Goal: Entertainment & Leisure: Browse casually

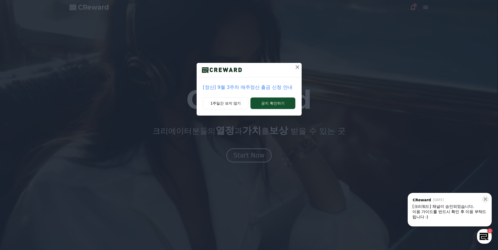
click at [295, 67] on icon at bounding box center [297, 67] width 6 height 6
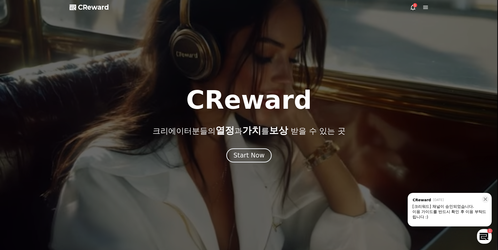
click at [409, 8] on div at bounding box center [249, 125] width 498 height 250
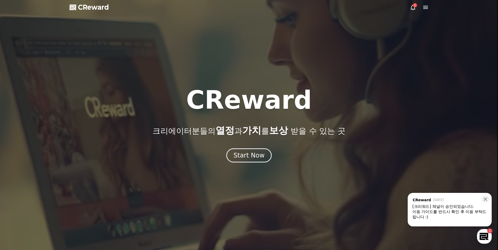
click at [413, 6] on icon at bounding box center [413, 8] width 5 height 6
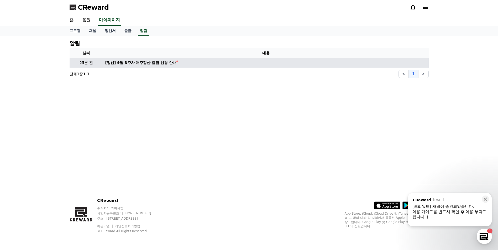
click at [143, 66] on td "[정산] 9월 3주차 매주정산 출금 신청 안내" at bounding box center [266, 63] width 326 height 10
click at [150, 63] on div "[정산] 9월 3주차 매주정산 출금 신청 안내" at bounding box center [140, 63] width 71 height 6
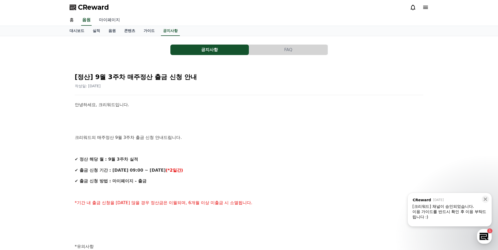
click at [116, 22] on link "마이페이지" at bounding box center [109, 20] width 29 height 11
select select "**********"
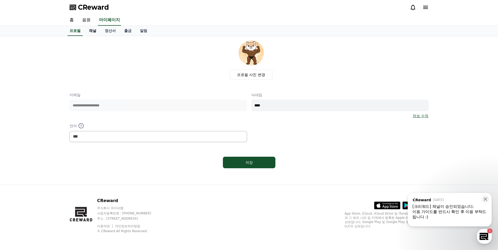
click at [93, 31] on link "채널" at bounding box center [93, 31] width 16 height 10
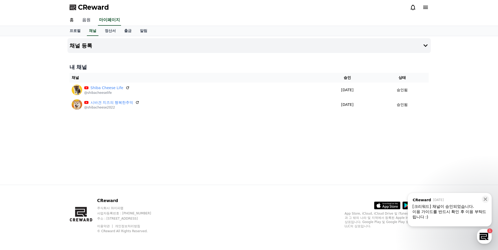
click at [86, 19] on link "음원" at bounding box center [86, 20] width 17 height 11
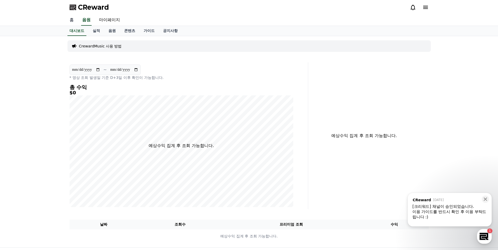
click at [71, 20] on link "홈" at bounding box center [71, 20] width 13 height 11
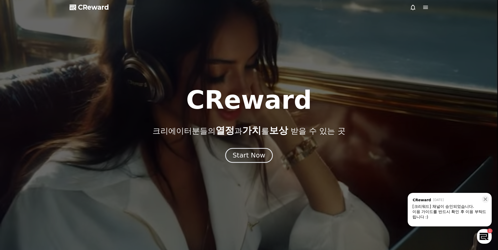
click at [250, 153] on div "Start Now" at bounding box center [249, 155] width 33 height 9
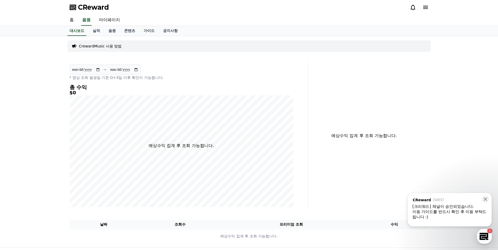
click at [76, 18] on link "홈" at bounding box center [71, 20] width 13 height 11
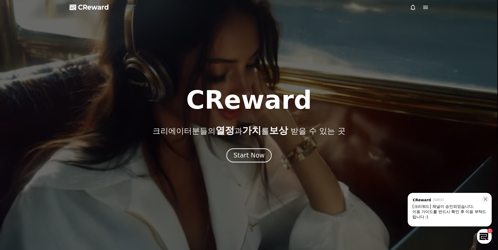
click at [87, 11] on span "CReward" at bounding box center [93, 7] width 31 height 8
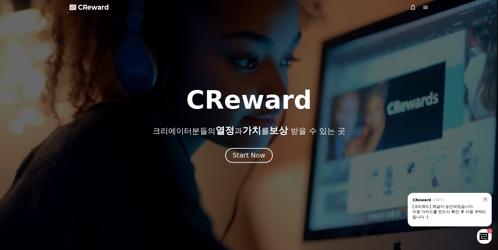
click at [259, 158] on div "Start Now" at bounding box center [249, 155] width 33 height 9
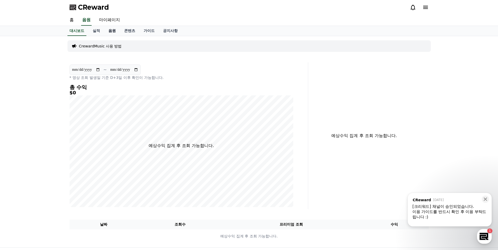
click at [113, 31] on link "음원" at bounding box center [112, 31] width 16 height 10
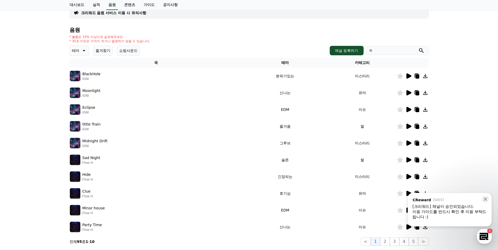
scroll to position [53, 0]
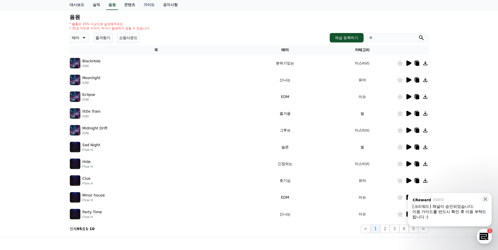
click at [84, 41] on button "테마" at bounding box center [79, 38] width 19 height 11
click at [81, 85] on button "신나는" at bounding box center [77, 81] width 15 height 12
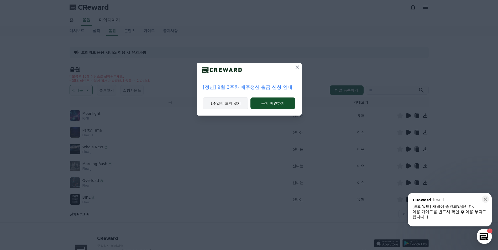
click at [224, 100] on button "1주일간 보지 않기" at bounding box center [226, 103] width 46 height 12
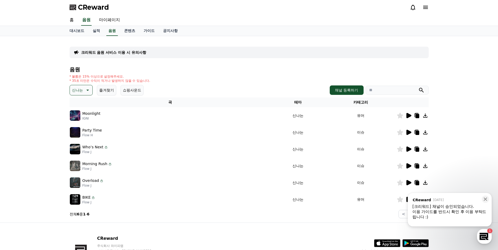
click at [80, 93] on p "신나는" at bounding box center [77, 90] width 11 height 7
click at [81, 109] on button "귀여운" at bounding box center [77, 107] width 15 height 12
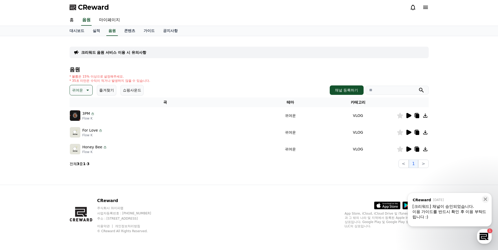
click at [417, 116] on icon at bounding box center [417, 116] width 4 height 4
click at [409, 116] on icon at bounding box center [408, 115] width 5 height 5
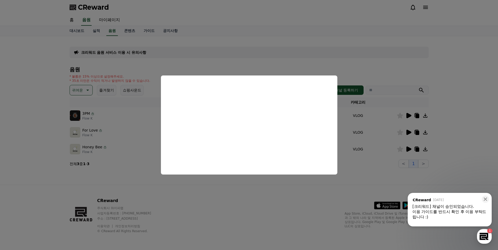
click at [216, 196] on button "close modal" at bounding box center [249, 125] width 498 height 250
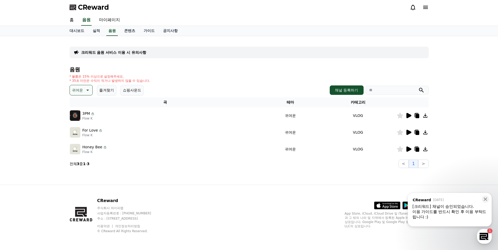
click at [86, 90] on icon at bounding box center [87, 90] width 6 height 6
click at [84, 146] on button "코믹한" at bounding box center [77, 148] width 15 height 12
click at [407, 115] on icon at bounding box center [408, 115] width 5 height 5
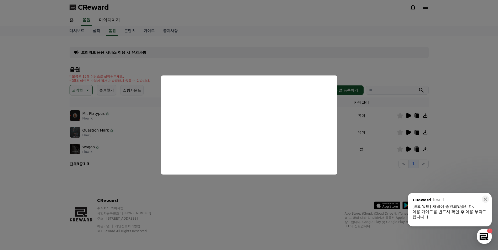
click at [188, 192] on button "close modal" at bounding box center [249, 125] width 498 height 250
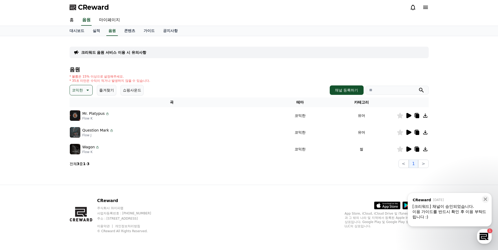
click at [410, 134] on icon at bounding box center [408, 132] width 6 height 6
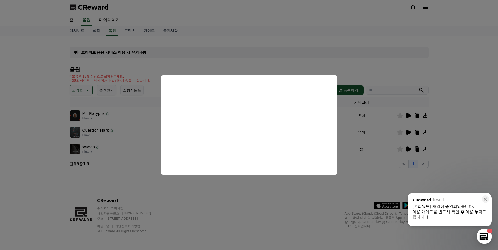
click at [229, 206] on button "close modal" at bounding box center [249, 125] width 498 height 250
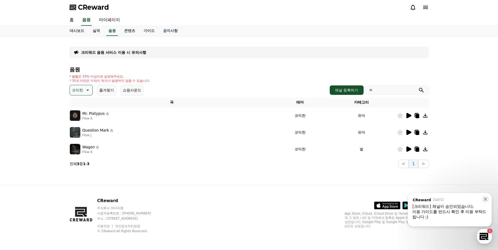
click at [408, 150] on icon at bounding box center [408, 149] width 5 height 5
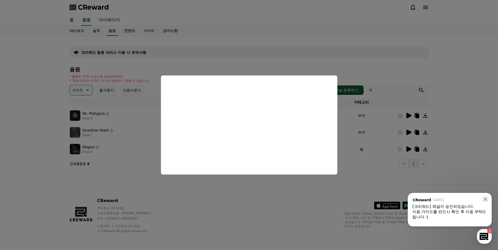
click at [337, 209] on button "close modal" at bounding box center [249, 125] width 498 height 250
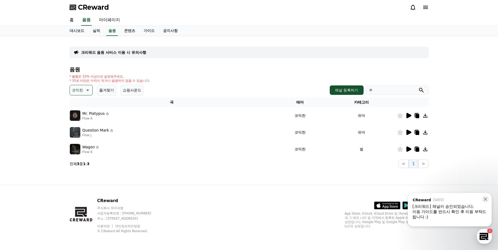
click at [417, 151] on icon at bounding box center [417, 150] width 4 height 4
